Goal: Transaction & Acquisition: Purchase product/service

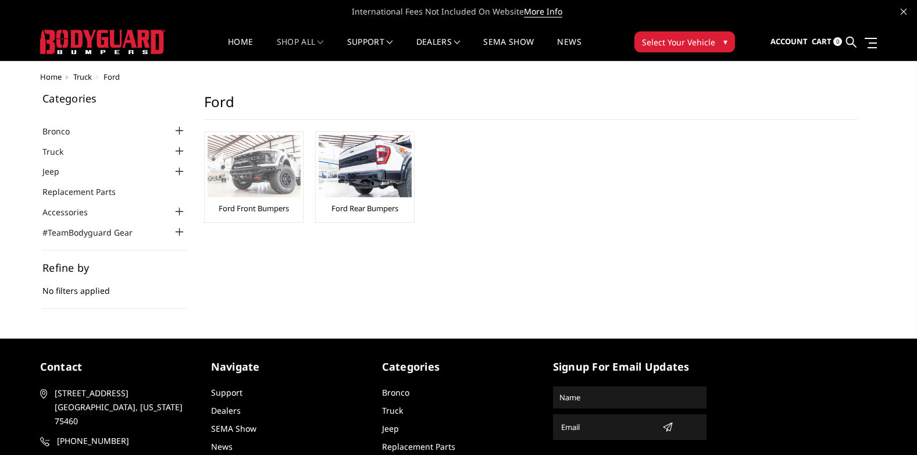
click at [269, 189] on img at bounding box center [254, 166] width 93 height 62
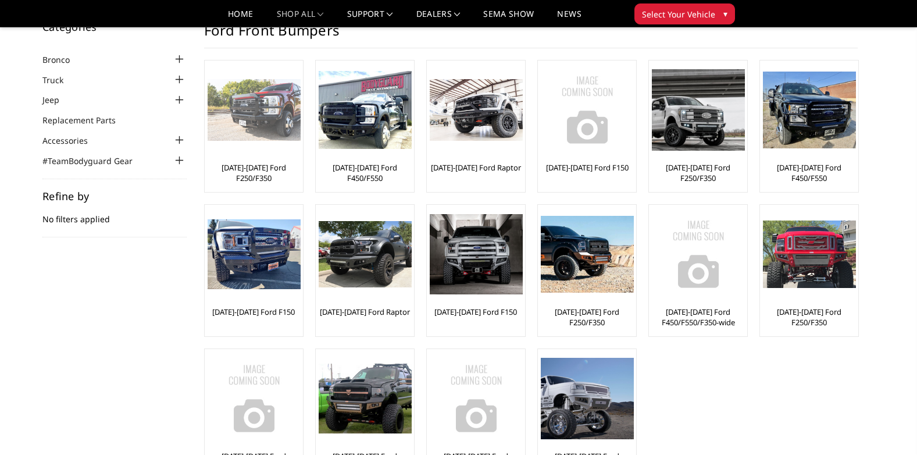
scroll to position [174, 0]
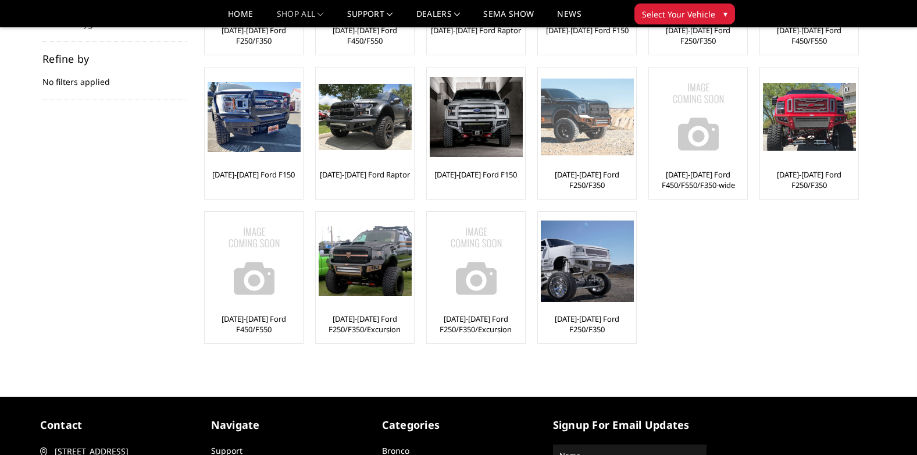
click at [608, 184] on link "[DATE]-[DATE] Ford F250/F350" at bounding box center [587, 179] width 92 height 21
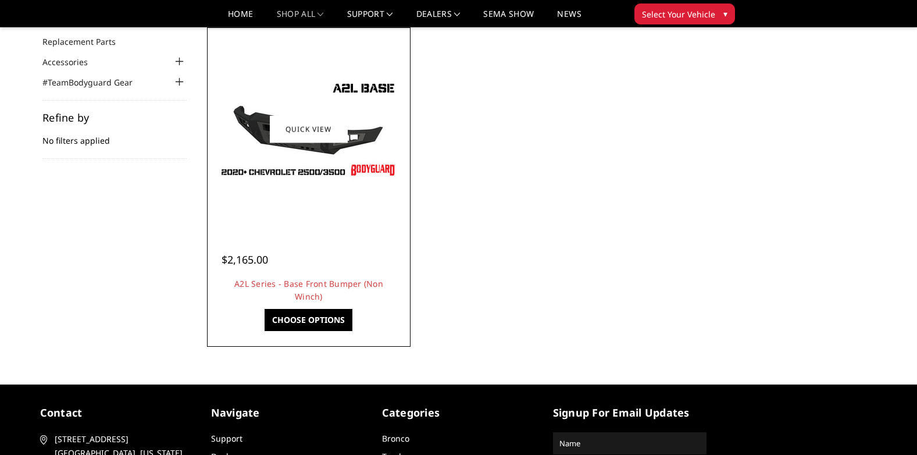
scroll to position [116, 0]
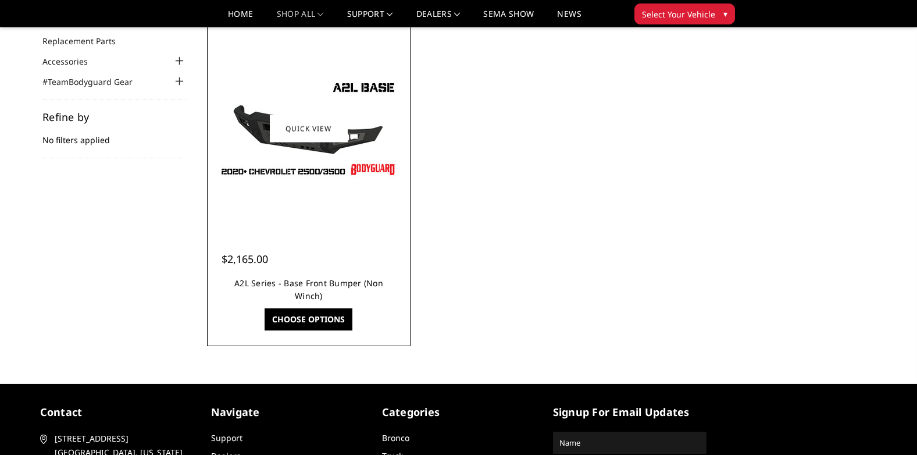
click at [331, 282] on link "A2L Series - Base Front Bumper (Non Winch)" at bounding box center [308, 289] width 149 height 24
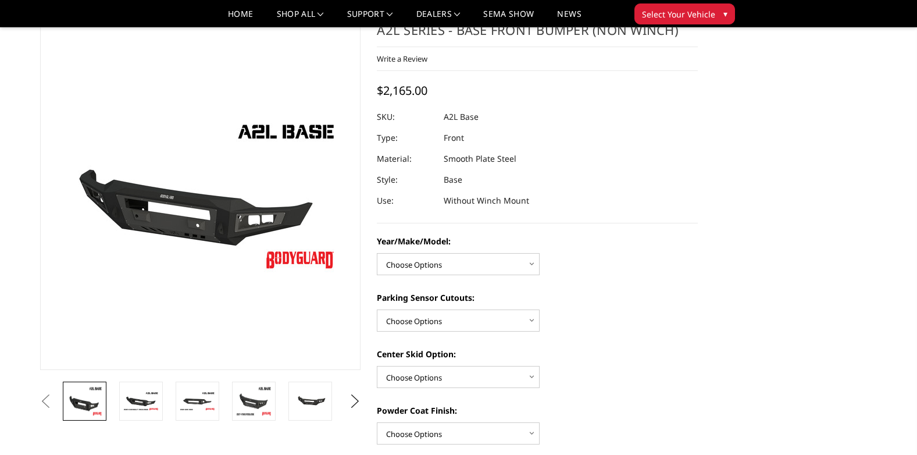
scroll to position [58, 0]
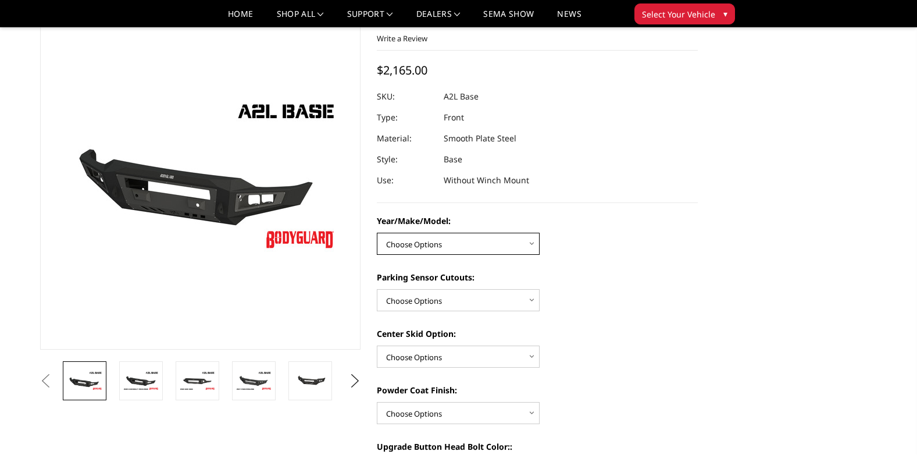
click at [476, 250] on select "Choose Options Chevrolet 15-19 2500/3500 Chevrolet 19-21 1500 Chevrolet 15-20 […" at bounding box center [458, 244] width 163 height 22
select select "4336"
click at [377, 233] on select "Choose Options Chevrolet 15-19 2500/3500 Chevrolet 19-21 1500 Chevrolet 15-20 […" at bounding box center [458, 244] width 163 height 22
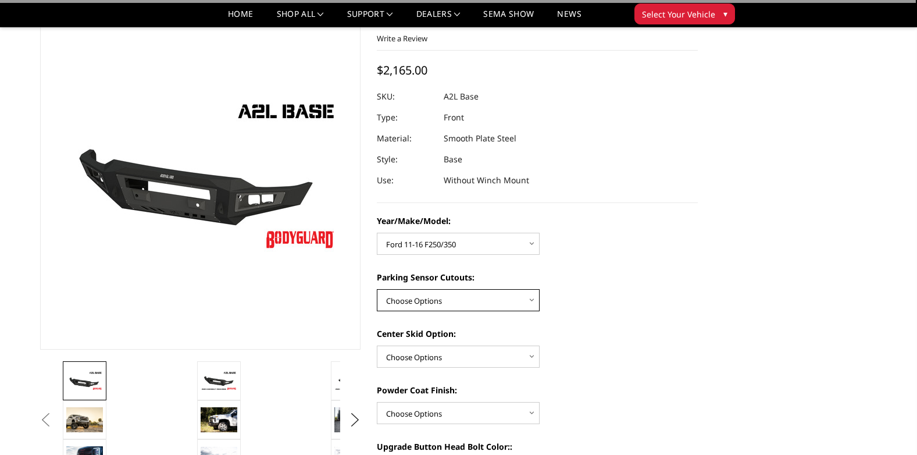
click at [473, 302] on select "Choose Options Yes - With Parking Sensor Cutouts No - Without Parking Sensor Cu…" at bounding box center [458, 300] width 163 height 22
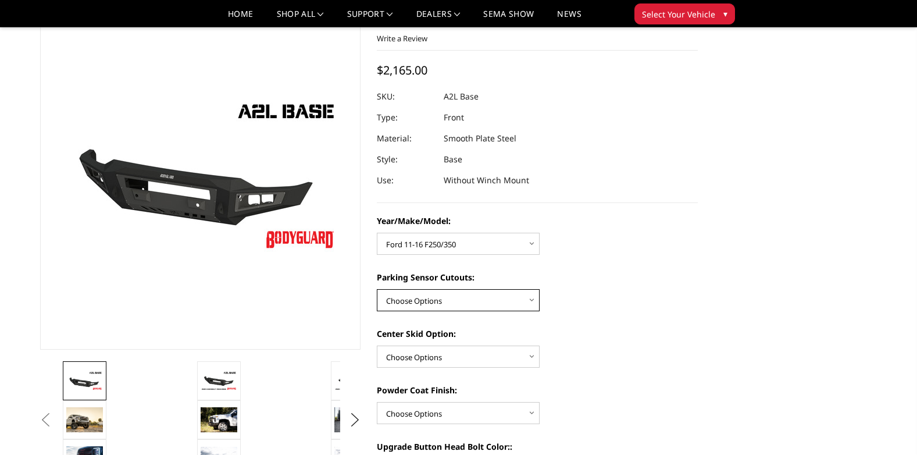
select select "4329"
click at [377, 289] on select "Choose Options Yes - With Parking Sensor Cutouts No - Without Parking Sensor Cu…" at bounding box center [458, 300] width 163 height 22
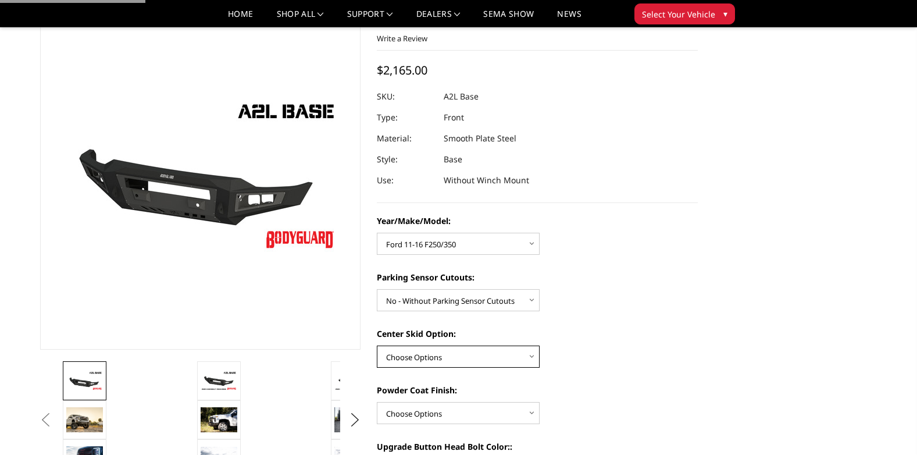
click at [456, 355] on select "Choose Options Single Light Bar Cutout" at bounding box center [458, 356] width 163 height 22
select select "4304"
click at [377, 345] on select "Choose Options Single Light Bar Cutout" at bounding box center [458, 356] width 163 height 22
click at [581, 365] on div "Center Skid Option: Choose Options Single Light Bar Cutout" at bounding box center [537, 347] width 321 height 40
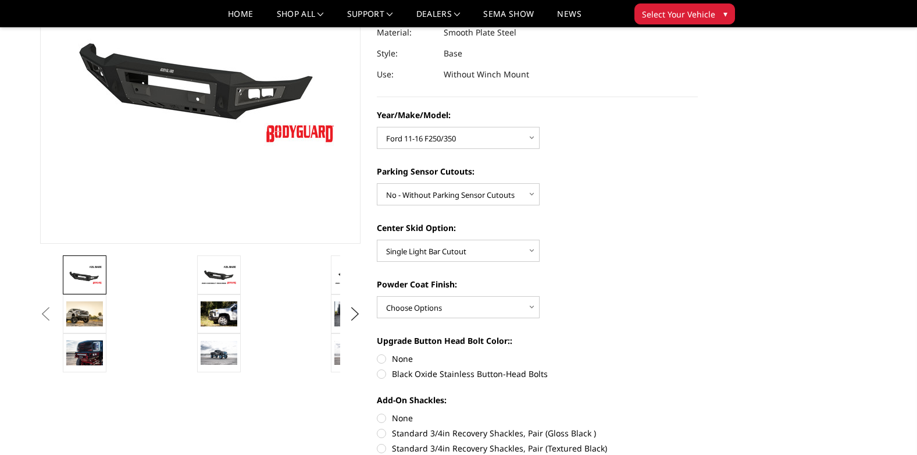
scroll to position [174, 0]
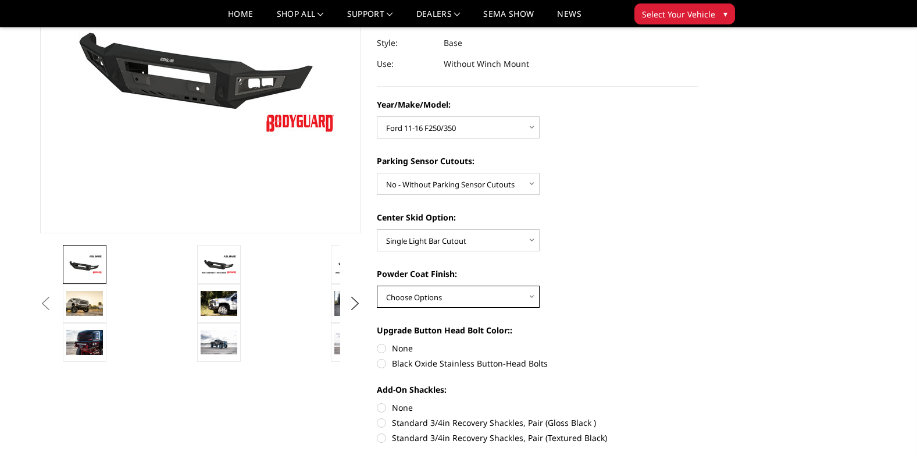
click at [470, 301] on select "Choose Options Bare metal (included) Texture Black Powder Coat" at bounding box center [458, 297] width 163 height 22
select select "4285"
click at [377, 286] on select "Choose Options Bare metal (included) Texture Black Powder Coat" at bounding box center [458, 297] width 163 height 22
click at [570, 325] on label "Upgrade Button Head Bolt Color::" at bounding box center [537, 330] width 321 height 12
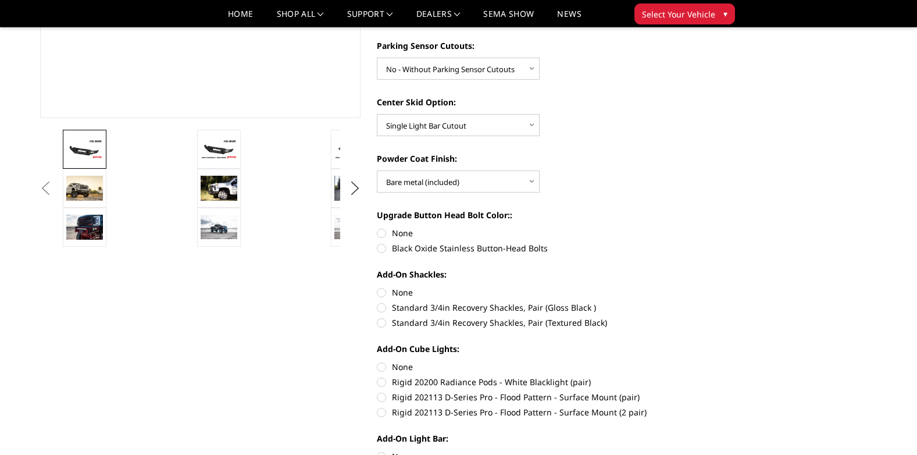
scroll to position [291, 0]
click at [393, 233] on label "None" at bounding box center [537, 232] width 321 height 12
click at [377, 226] on input "None" at bounding box center [377, 226] width 1 height 1
radio input "true"
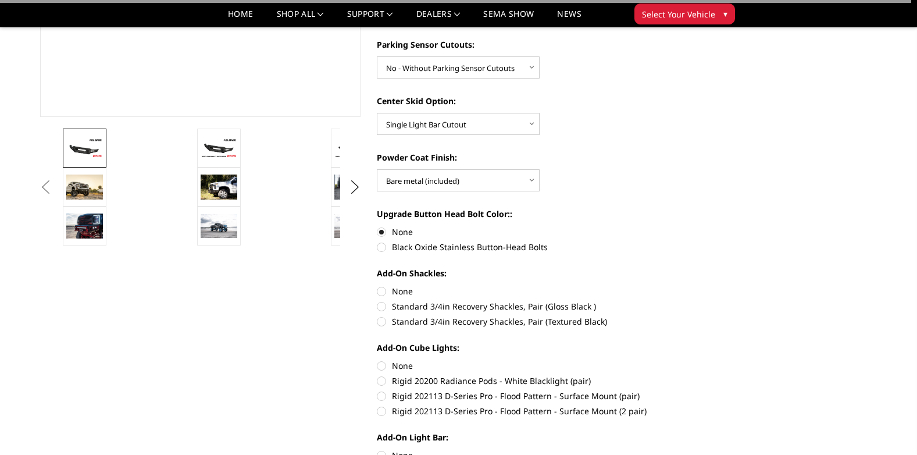
click at [386, 288] on label "None" at bounding box center [537, 291] width 321 height 12
click at [377, 286] on input "None" at bounding box center [377, 285] width 1 height 1
radio input "true"
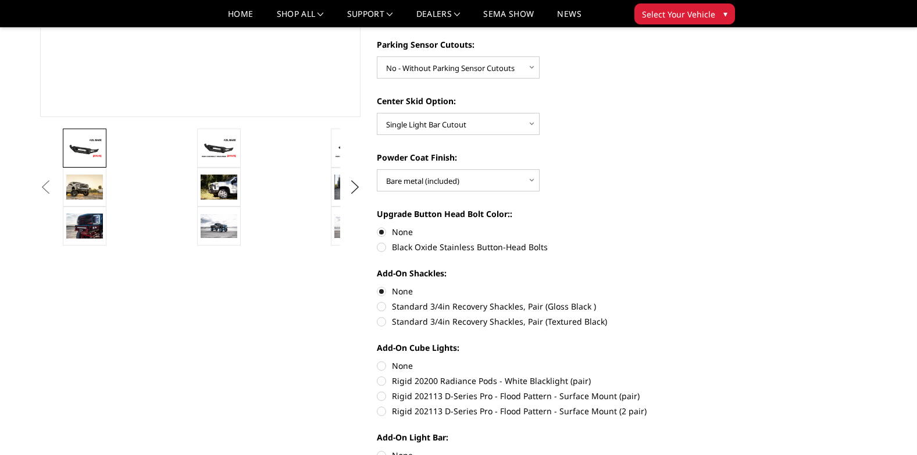
click at [380, 361] on label "None" at bounding box center [537, 365] width 321 height 12
click at [377, 360] on input "None" at bounding box center [377, 359] width 1 height 1
radio input "true"
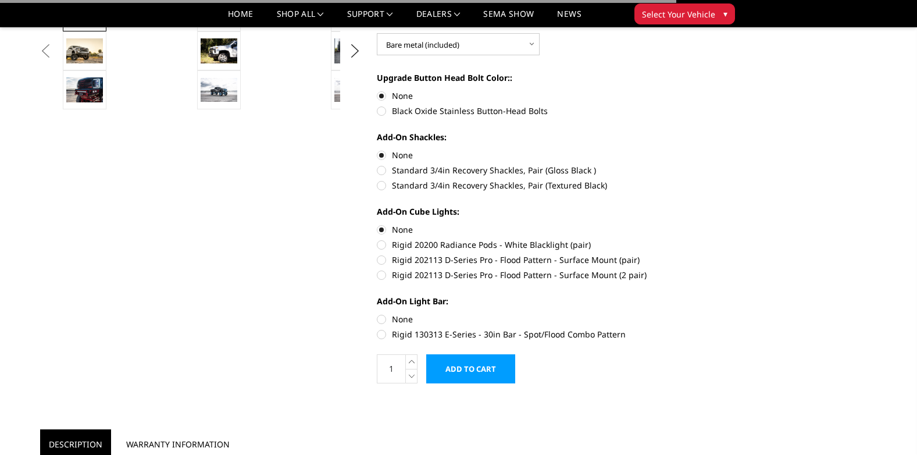
scroll to position [465, 0]
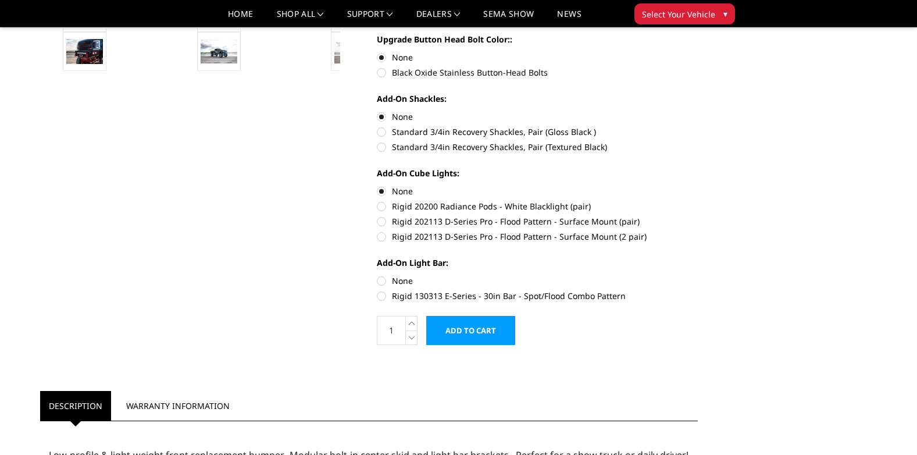
click at [383, 280] on label "None" at bounding box center [537, 280] width 321 height 12
click at [377, 275] on input "None" at bounding box center [377, 274] width 1 height 1
radio input "true"
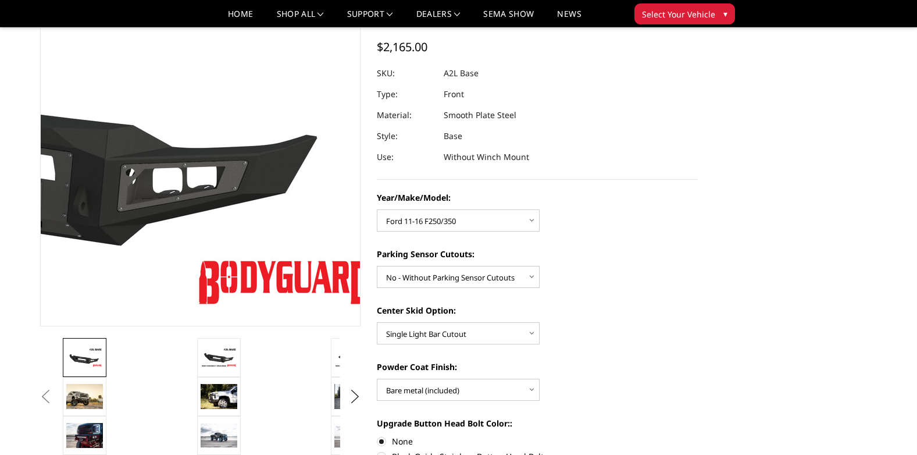
scroll to position [0, 0]
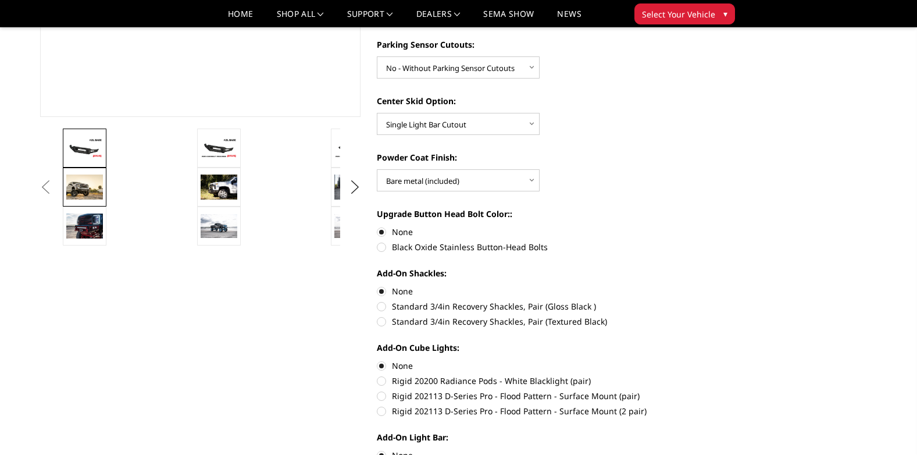
click at [94, 187] on img at bounding box center [84, 186] width 37 height 25
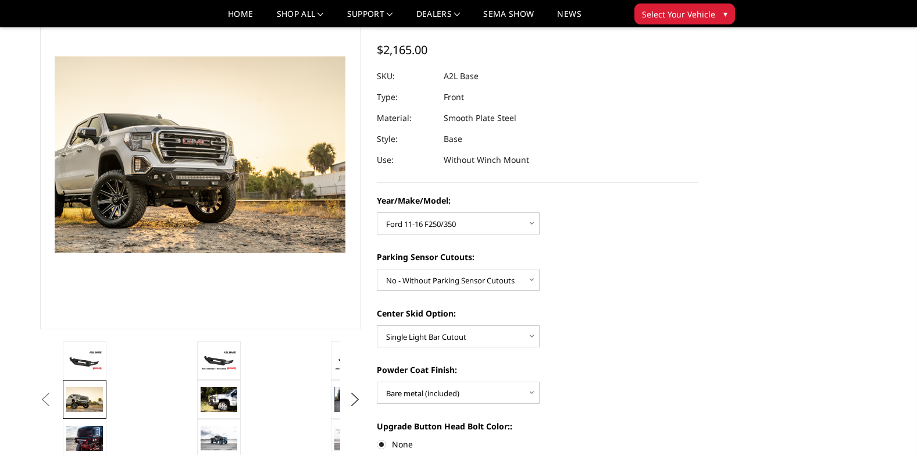
scroll to position [99, 0]
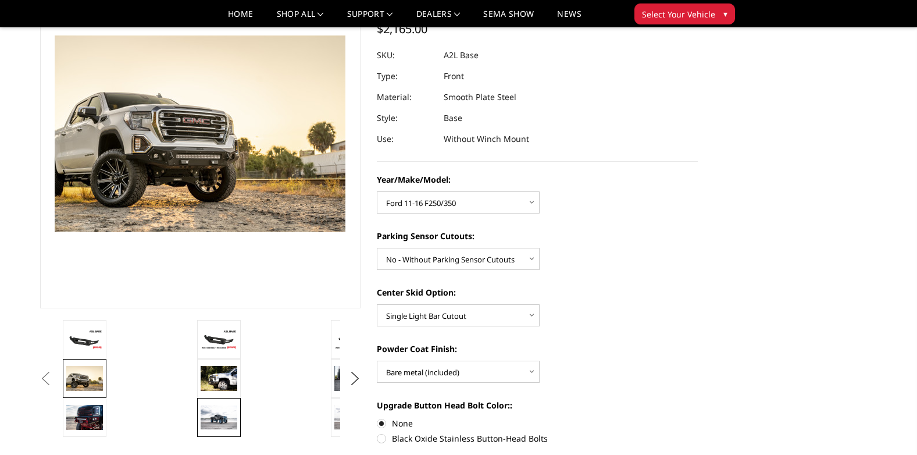
click at [227, 419] on img at bounding box center [219, 417] width 37 height 24
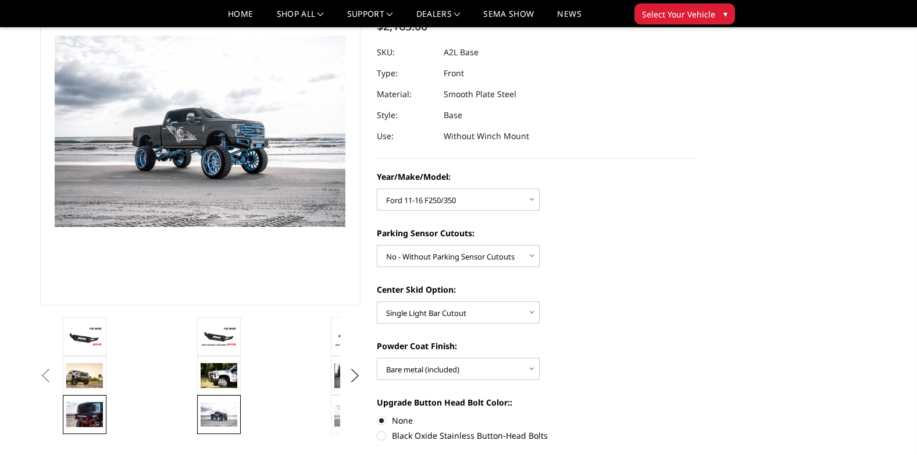
click at [106, 417] on link at bounding box center [85, 414] width 44 height 39
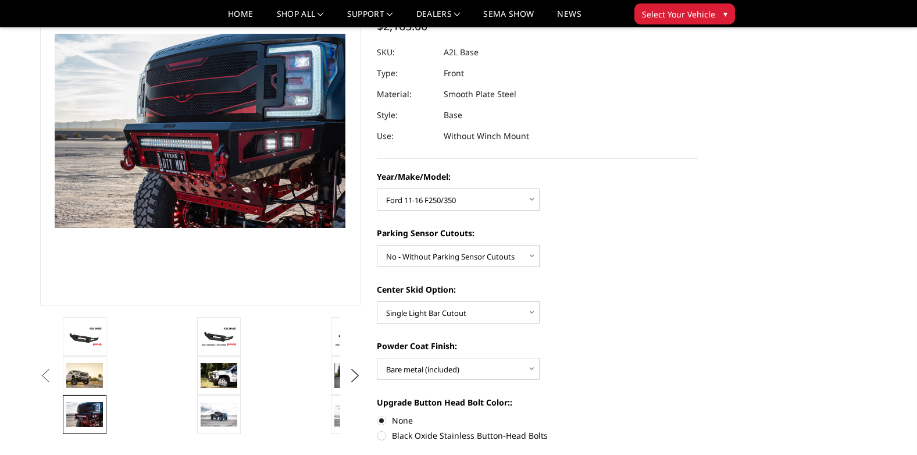
scroll to position [101, 0]
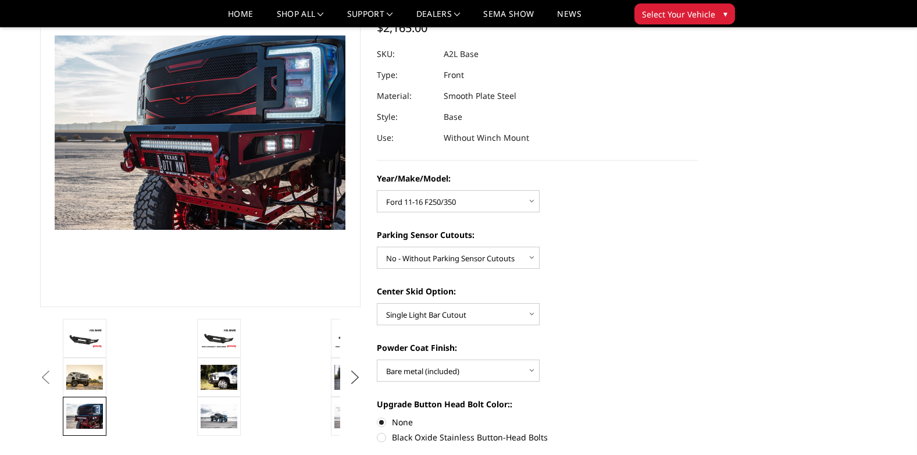
click at [354, 383] on button "Next" at bounding box center [354, 377] width 17 height 17
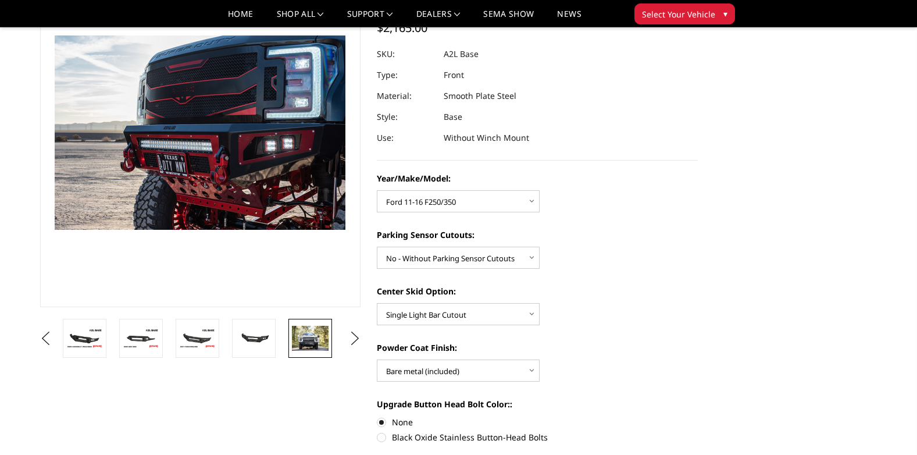
click at [321, 344] on img at bounding box center [310, 338] width 37 height 24
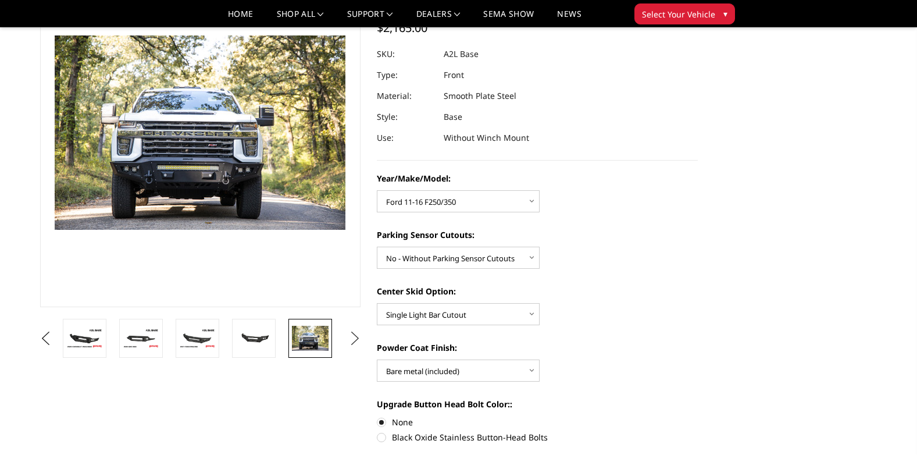
click at [358, 335] on button "Next" at bounding box center [354, 338] width 17 height 17
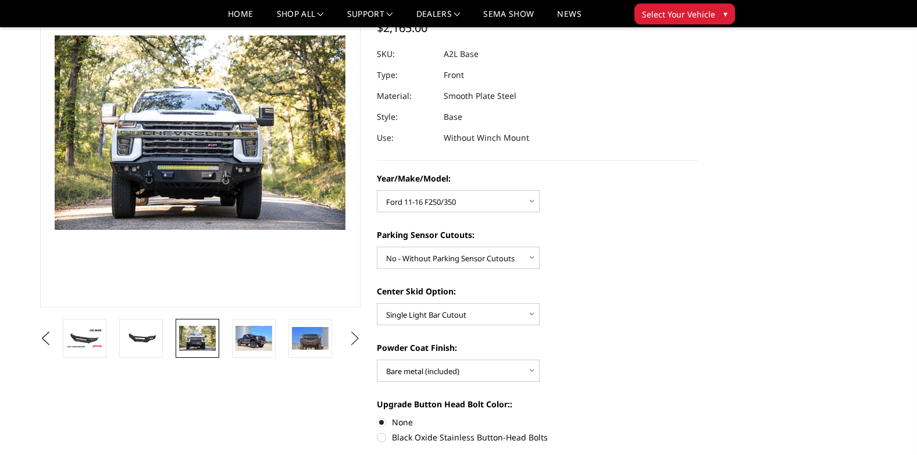
click at [358, 336] on button "Next" at bounding box center [354, 338] width 17 height 17
click at [355, 337] on button "Next" at bounding box center [354, 338] width 17 height 17
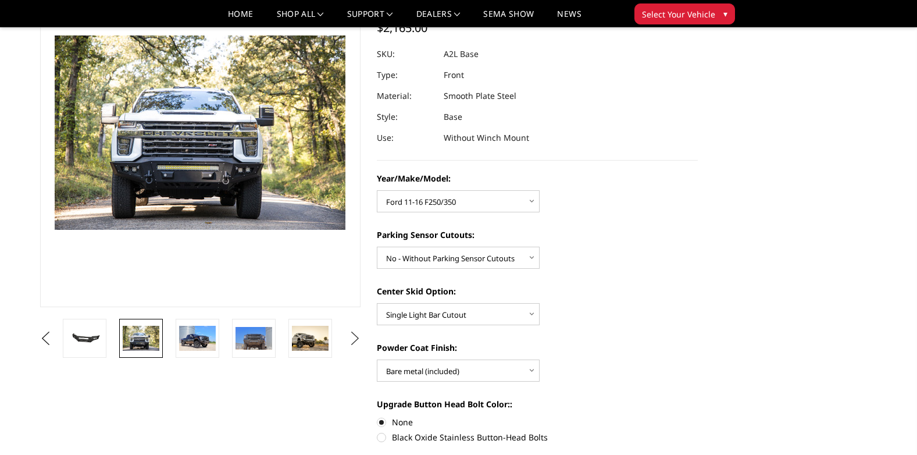
click at [354, 337] on button "Next" at bounding box center [354, 338] width 17 height 17
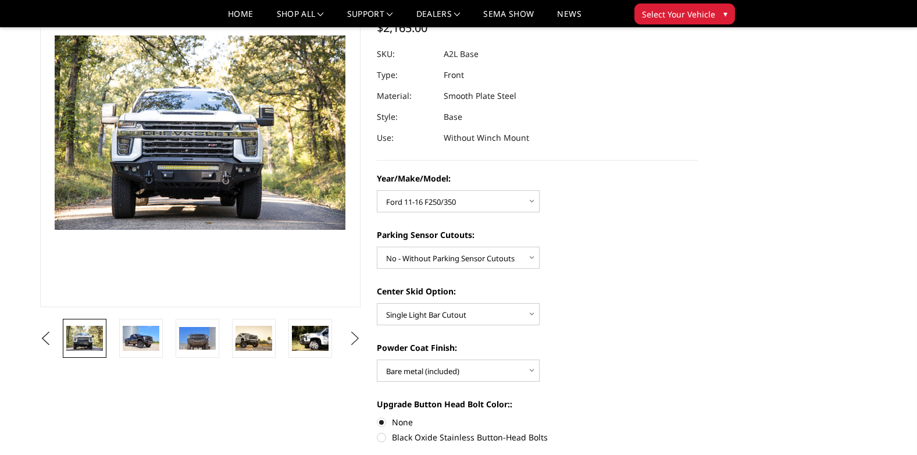
click at [354, 337] on button "Next" at bounding box center [354, 338] width 17 height 17
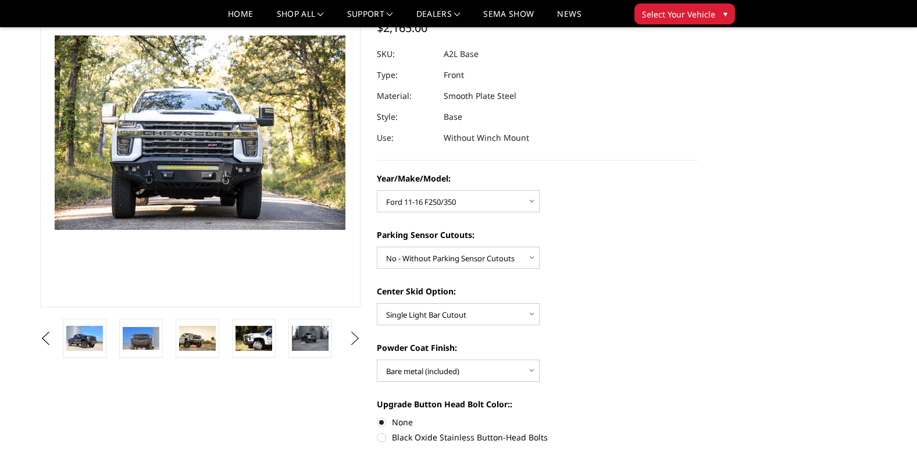
click at [354, 337] on button "Next" at bounding box center [354, 338] width 17 height 17
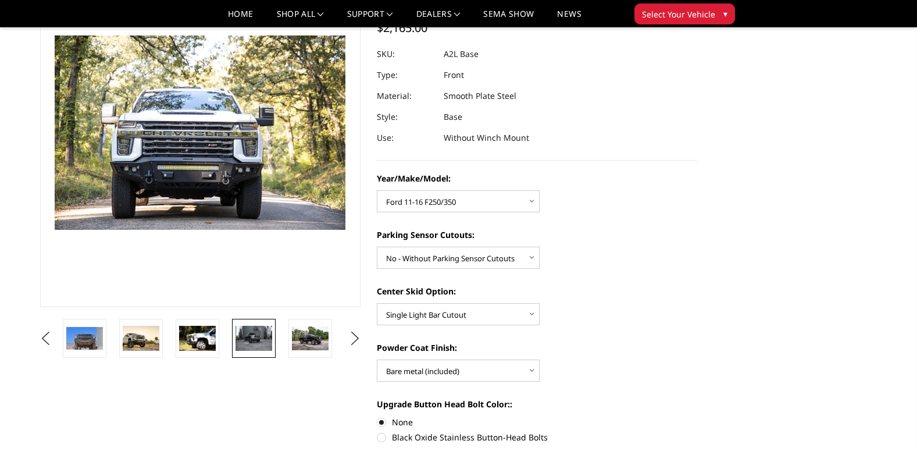
click at [258, 337] on img at bounding box center [254, 338] width 37 height 24
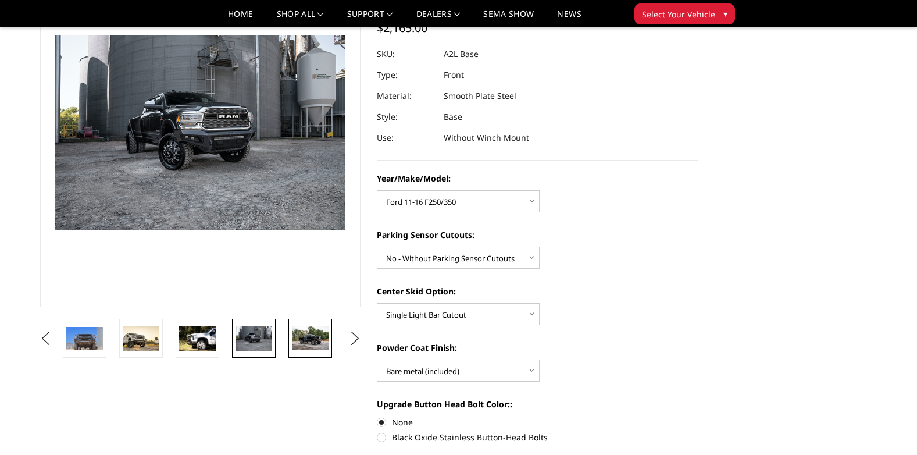
click at [294, 335] on img at bounding box center [310, 338] width 37 height 24
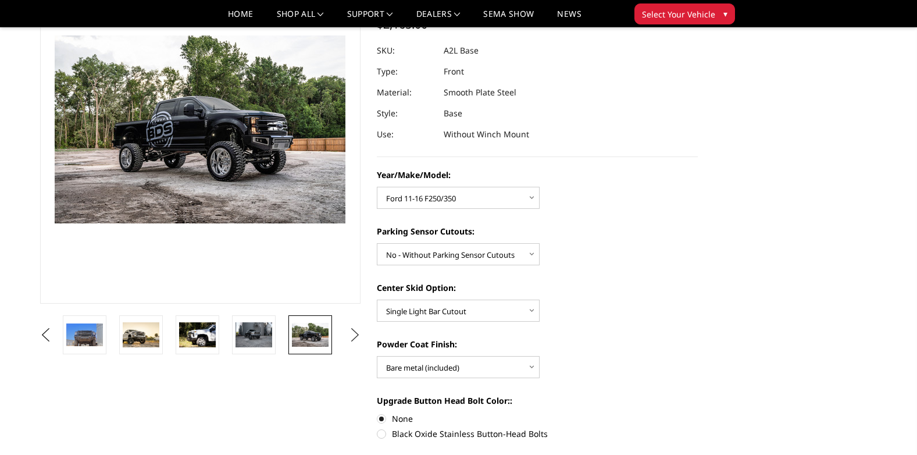
click at [356, 337] on button "Next" at bounding box center [354, 334] width 17 height 17
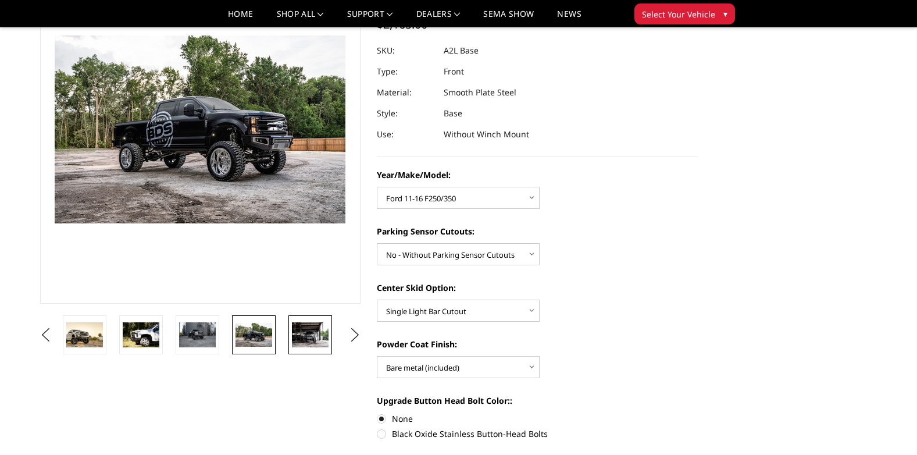
click at [320, 337] on img at bounding box center [310, 334] width 37 height 24
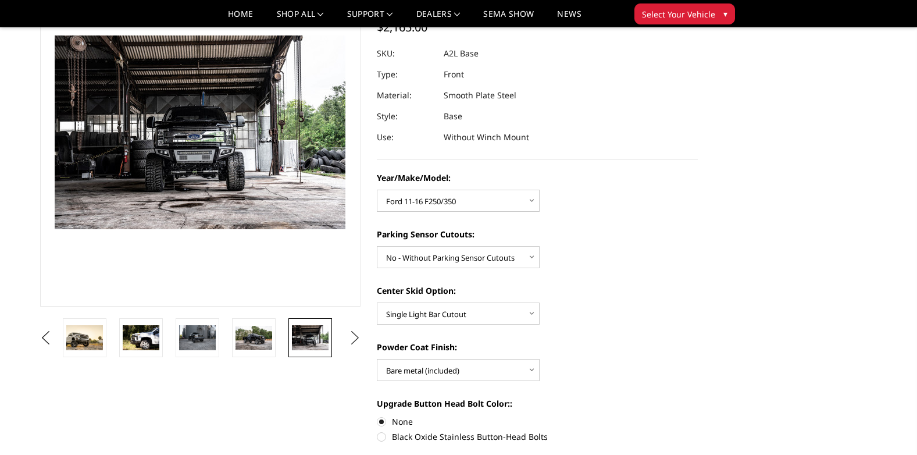
click at [349, 338] on button "Next" at bounding box center [354, 337] width 17 height 17
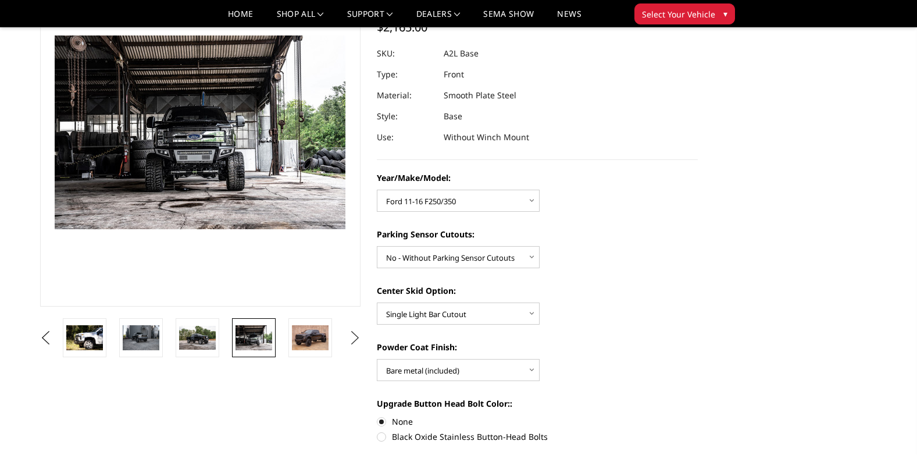
click at [349, 338] on button "Next" at bounding box center [354, 337] width 17 height 17
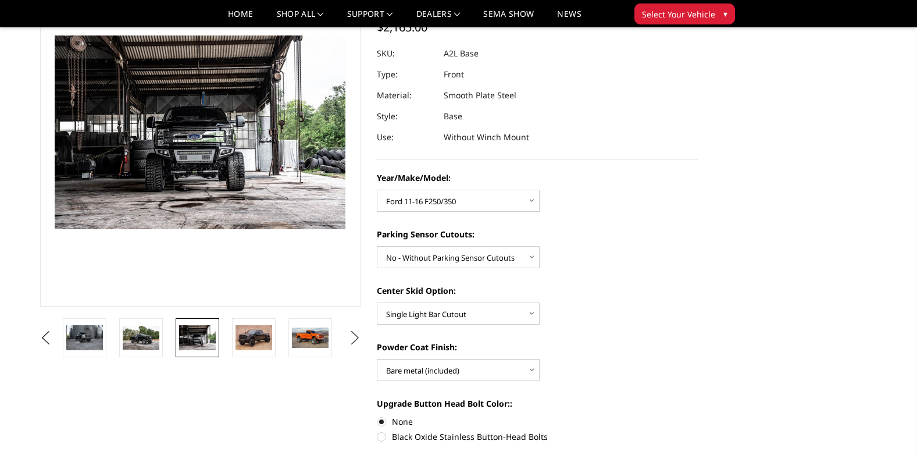
click at [349, 338] on button "Next" at bounding box center [354, 337] width 17 height 17
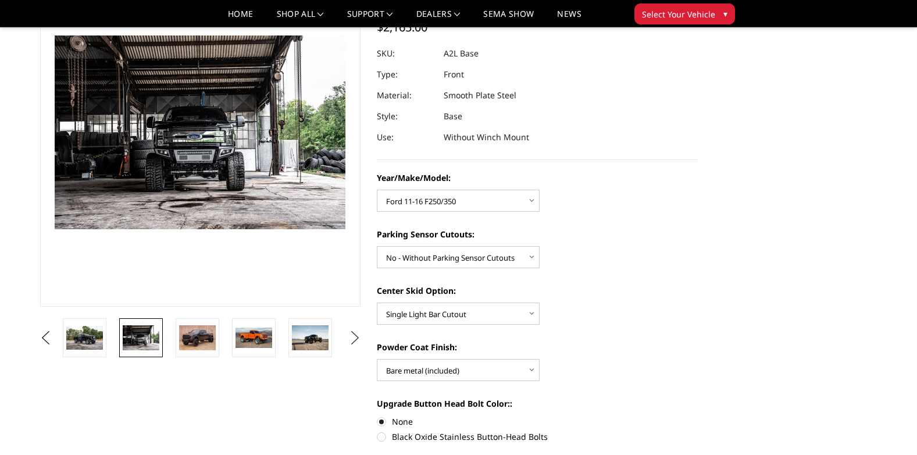
click at [349, 338] on button "Next" at bounding box center [354, 337] width 17 height 17
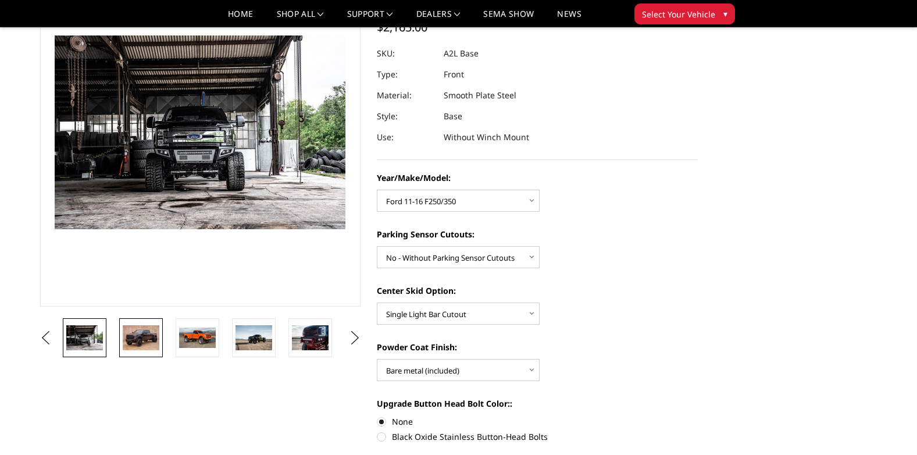
click at [156, 337] on img at bounding box center [141, 337] width 37 height 24
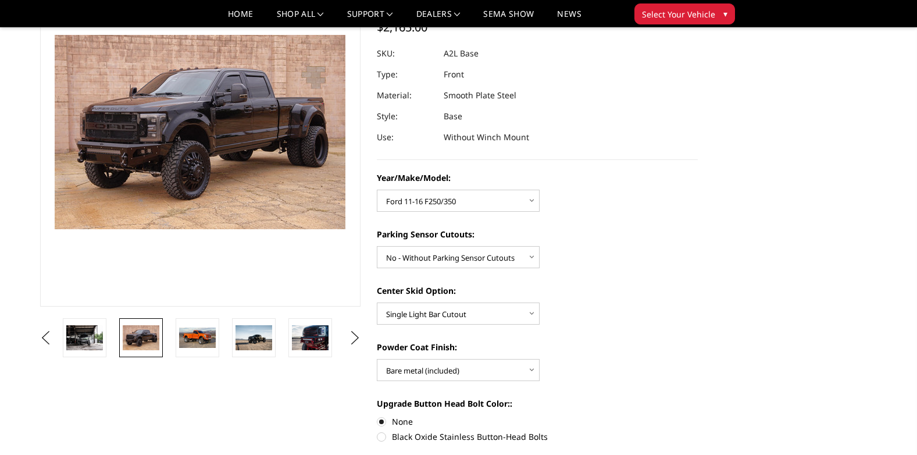
scroll to position [101, 0]
click at [611, 197] on div "Year/Make/Model: Choose Options Chevrolet 15-19 2500/3500 Chevrolet 19-21 1500 …" at bounding box center [537, 192] width 321 height 40
